Goal: Task Accomplishment & Management: Manage account settings

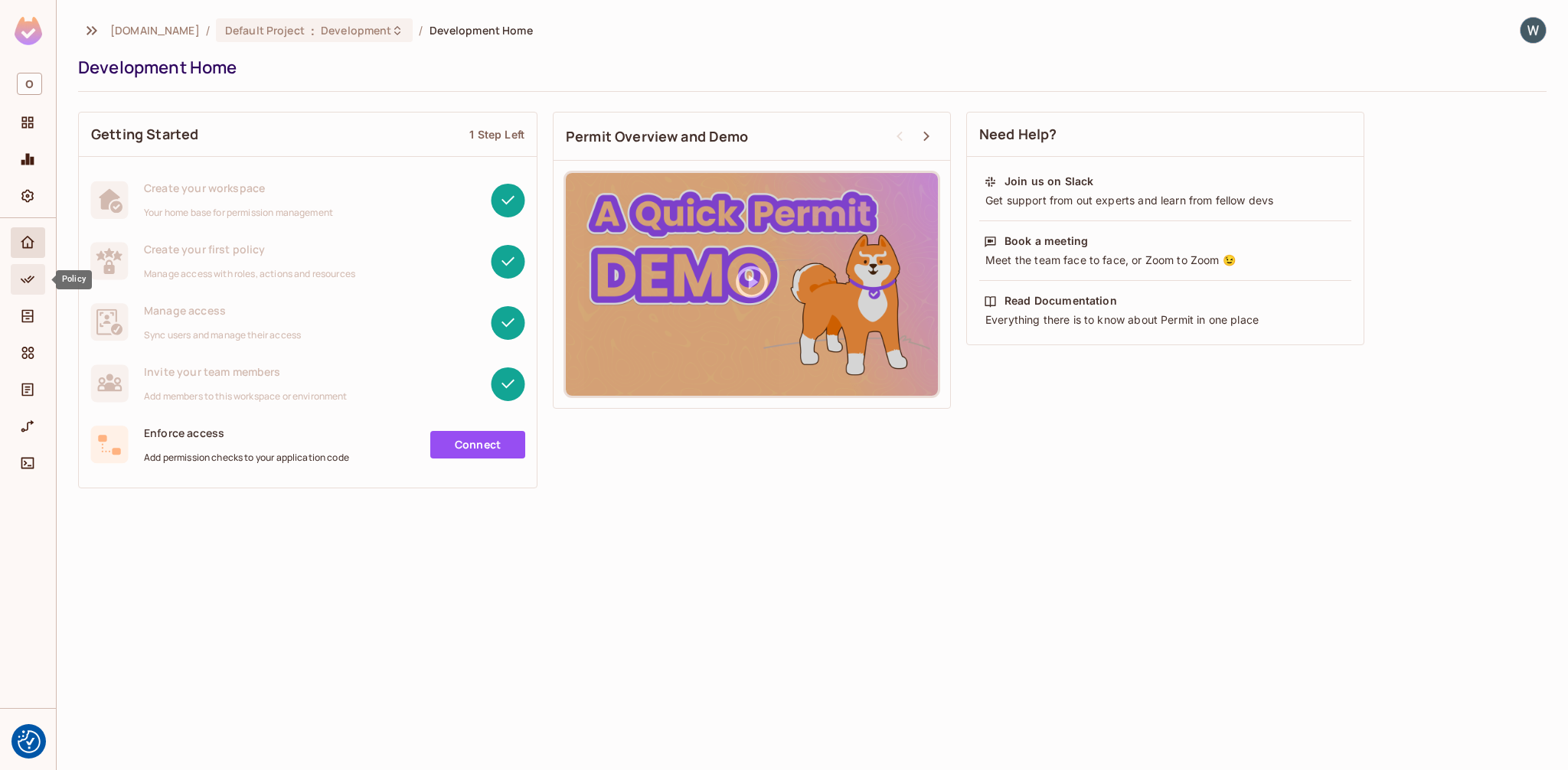
click at [31, 288] on div "Policy" at bounding box center [27, 279] width 34 height 31
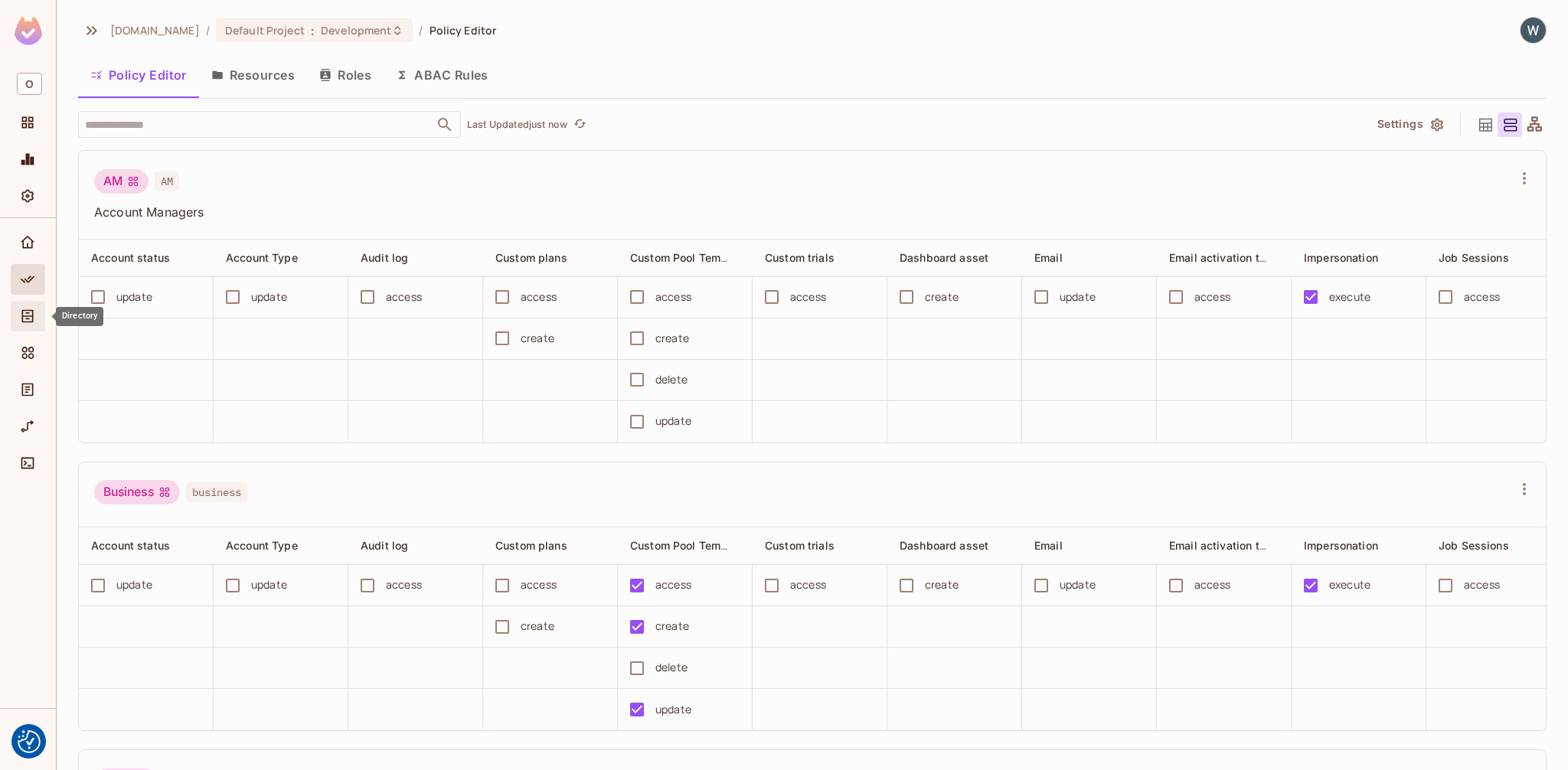
click at [34, 319] on icon "Directory" at bounding box center [28, 316] width 16 height 16
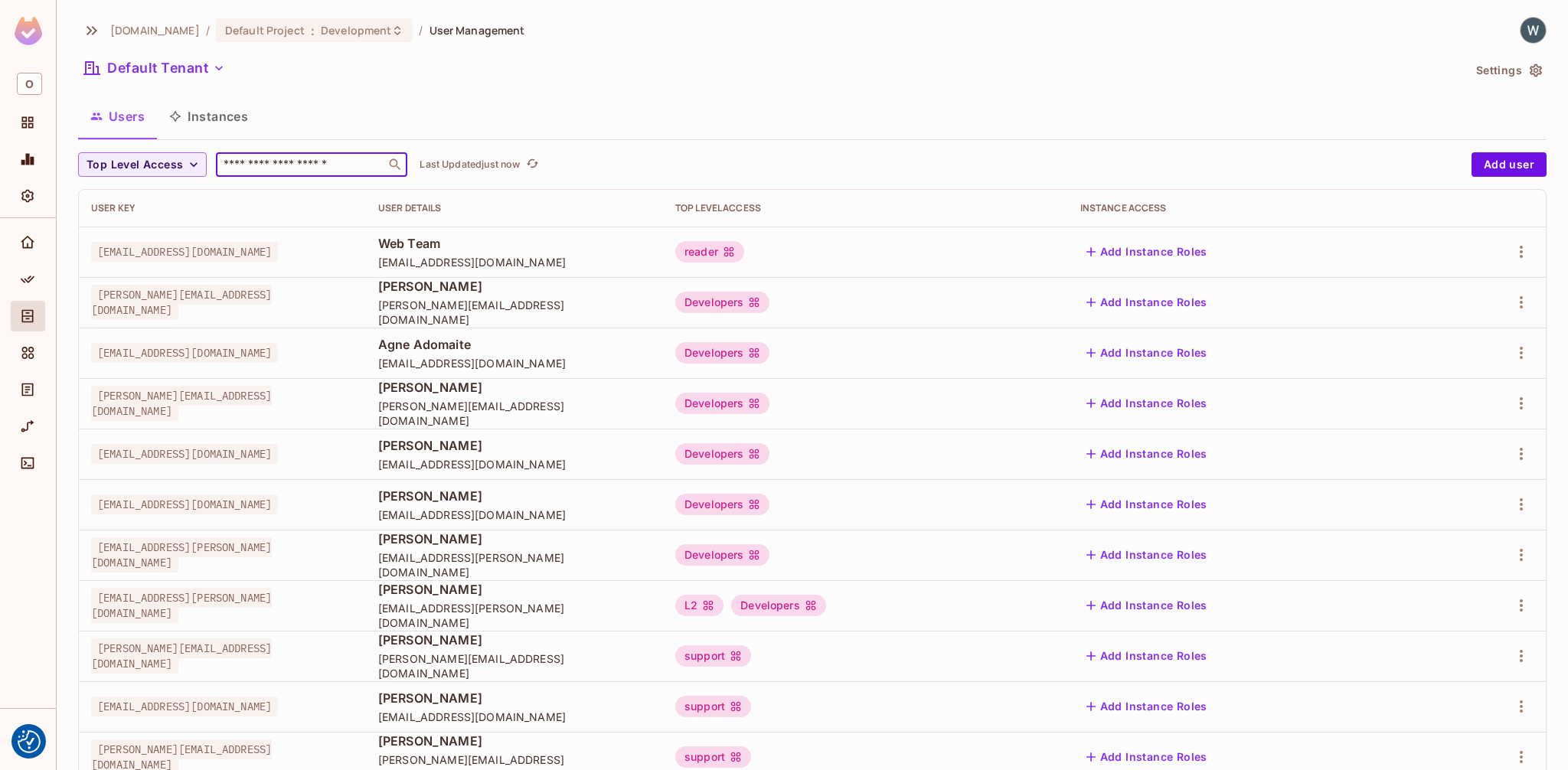
click at [349, 171] on input "text" at bounding box center [301, 165] width 161 height 16
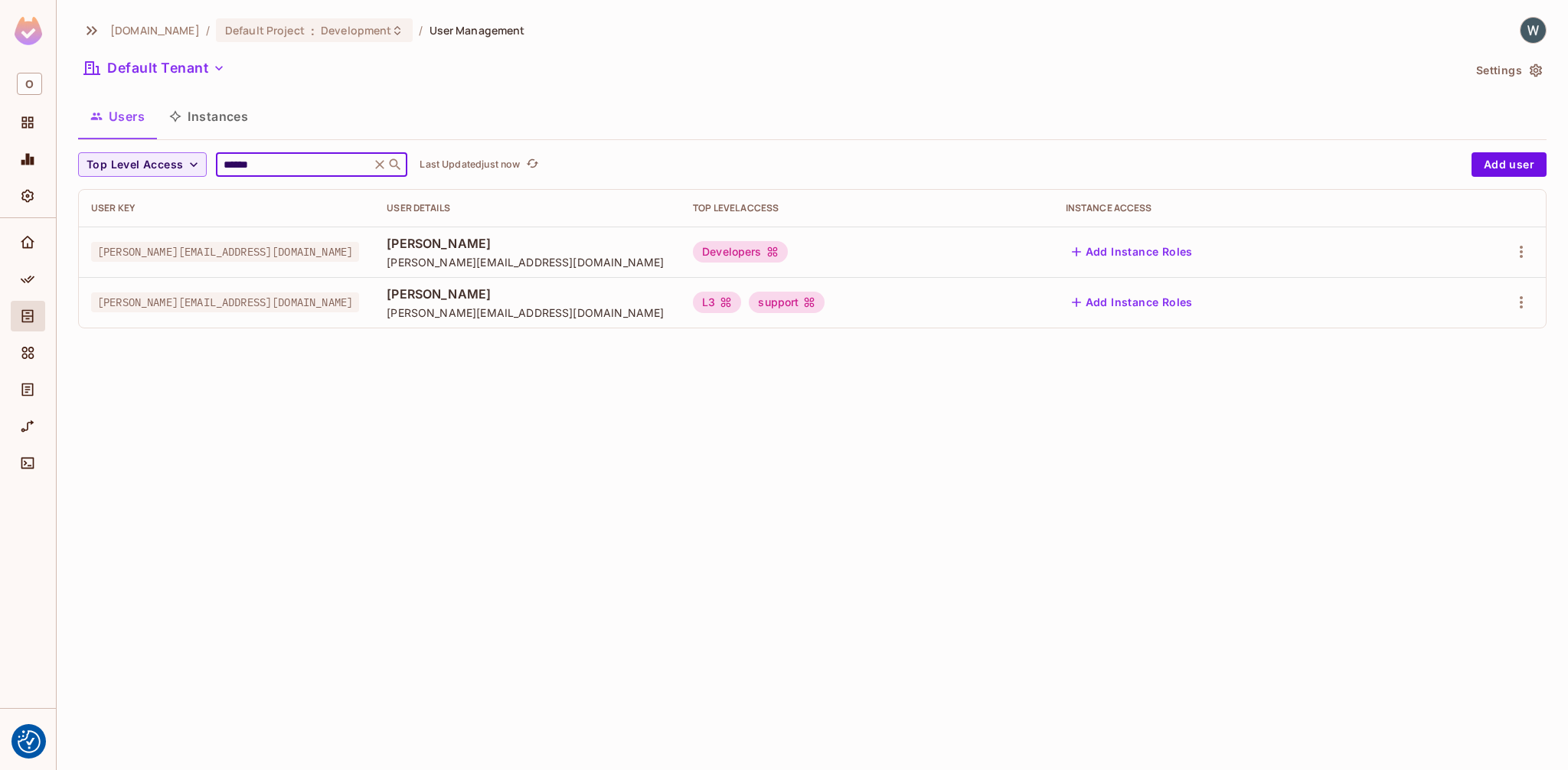
type input "******"
click at [193, 253] on span "[PERSON_NAME][EMAIL_ADDRESS][DOMAIN_NAME]" at bounding box center [225, 252] width 268 height 20
click at [1522, 252] on icon "button" at bounding box center [1522, 252] width 3 height 12
click at [898, 250] on div at bounding box center [784, 385] width 1568 height 770
click at [787, 254] on div "Developers" at bounding box center [740, 252] width 95 height 22
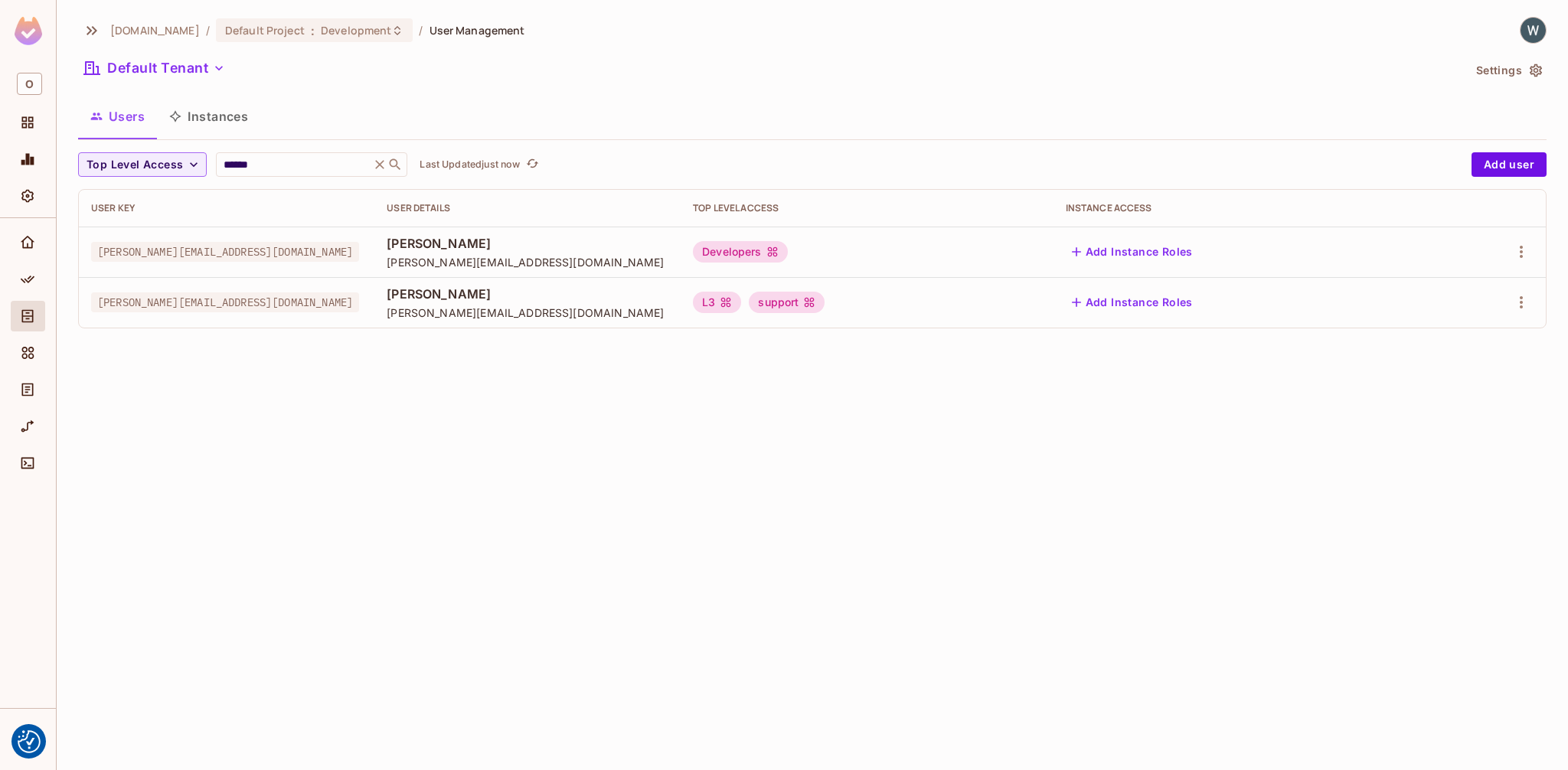
click at [905, 251] on body "We use cookies to enhance your browsing experience, serve personalized ads or c…" at bounding box center [784, 385] width 1568 height 770
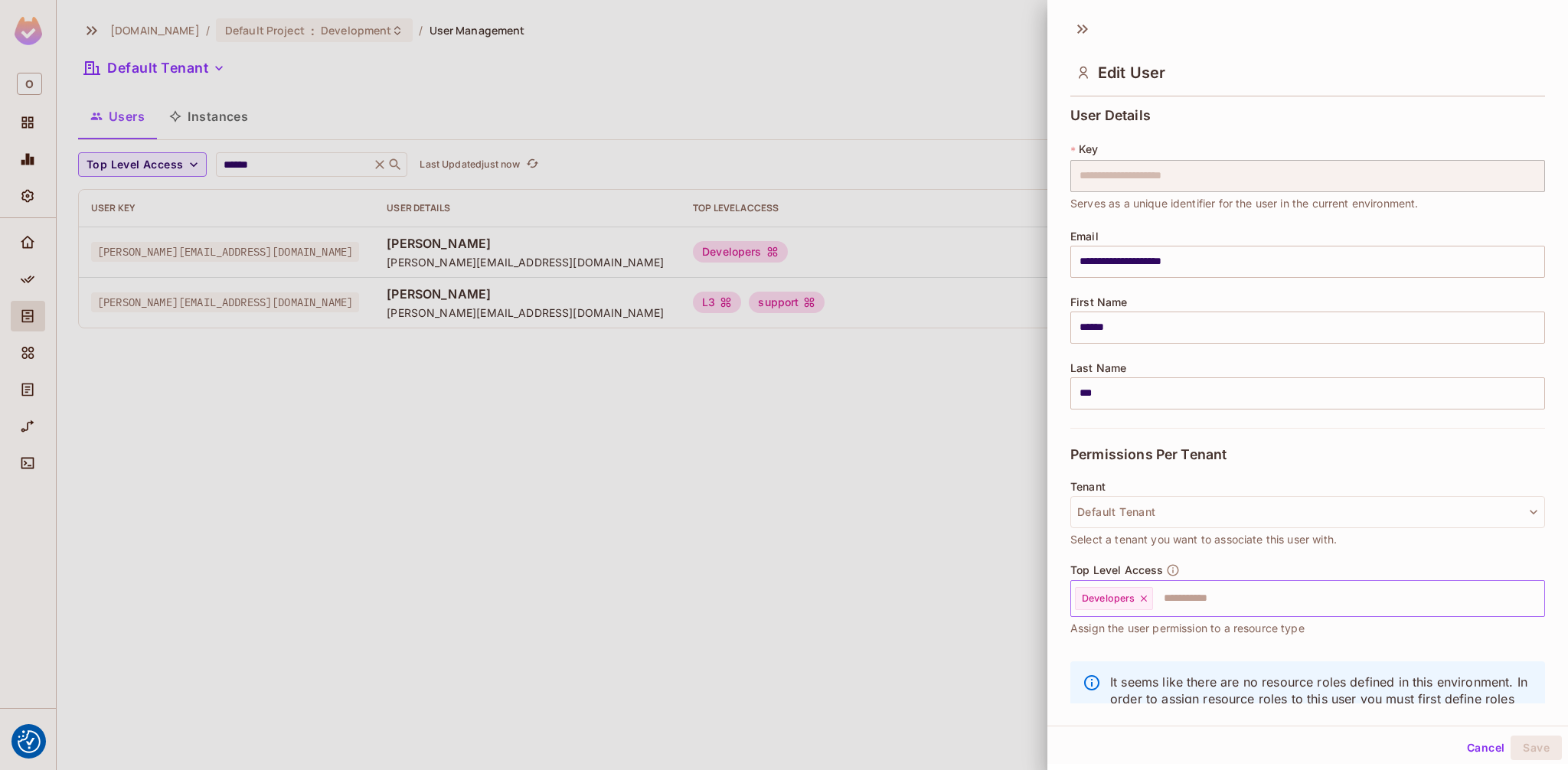
click at [1143, 600] on icon at bounding box center [1144, 599] width 10 height 10
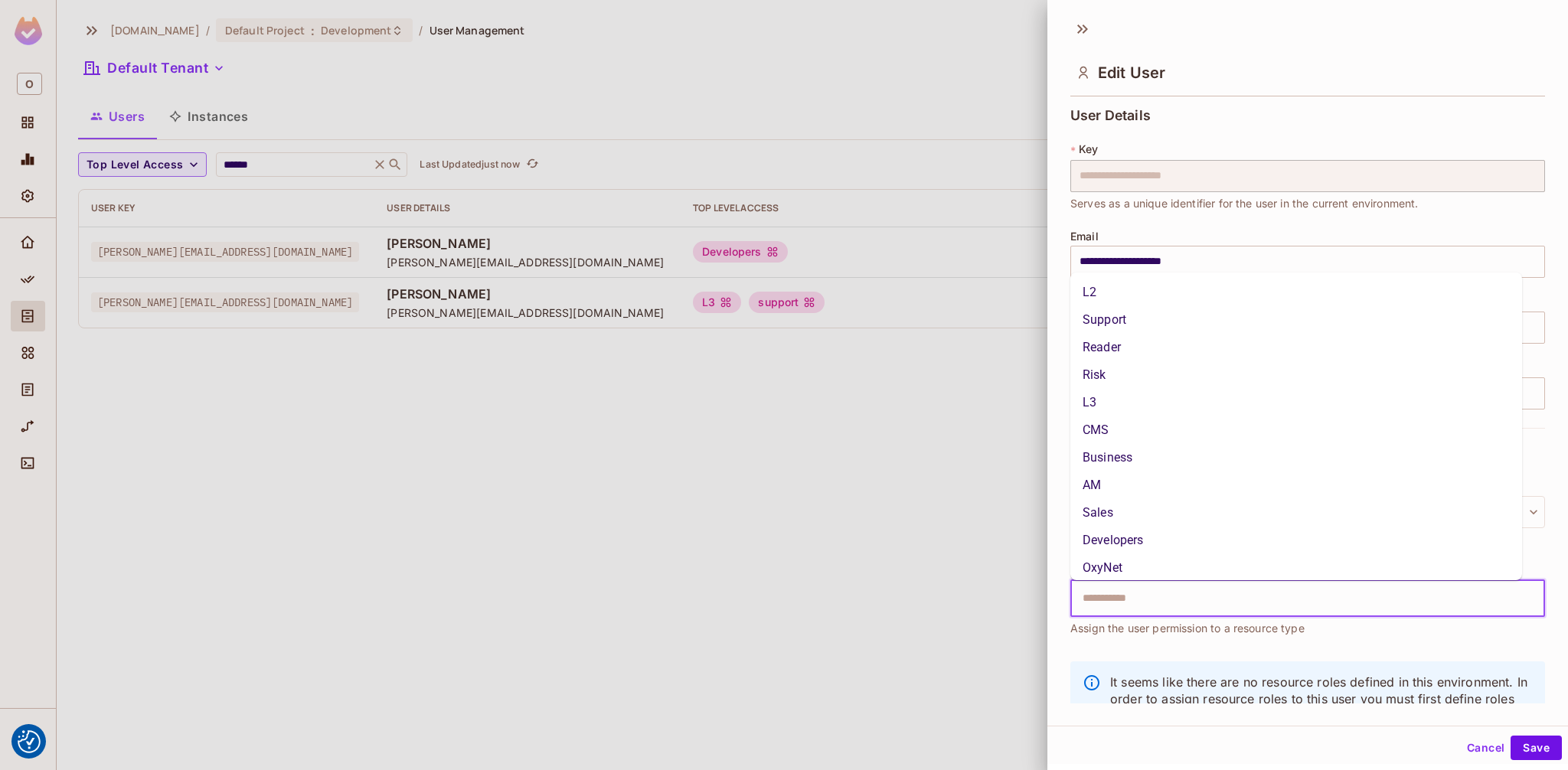
click at [1143, 600] on input "text" at bounding box center [1294, 598] width 441 height 31
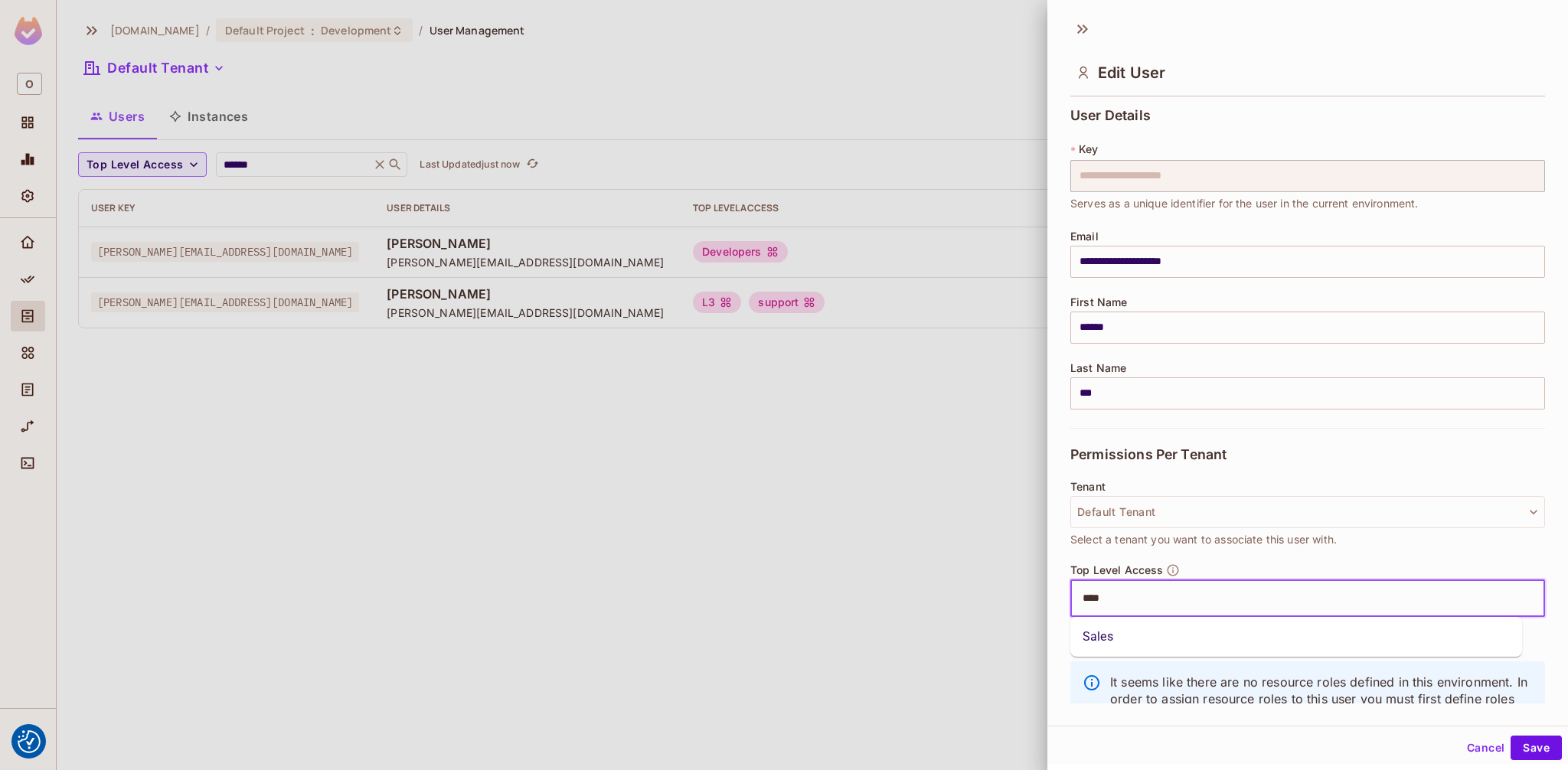
type input "*****"
click at [1110, 633] on li "Sales" at bounding box center [1296, 637] width 452 height 28
click at [1529, 744] on button "Save" at bounding box center [1536, 748] width 52 height 24
